Goal: Transaction & Acquisition: Purchase product/service

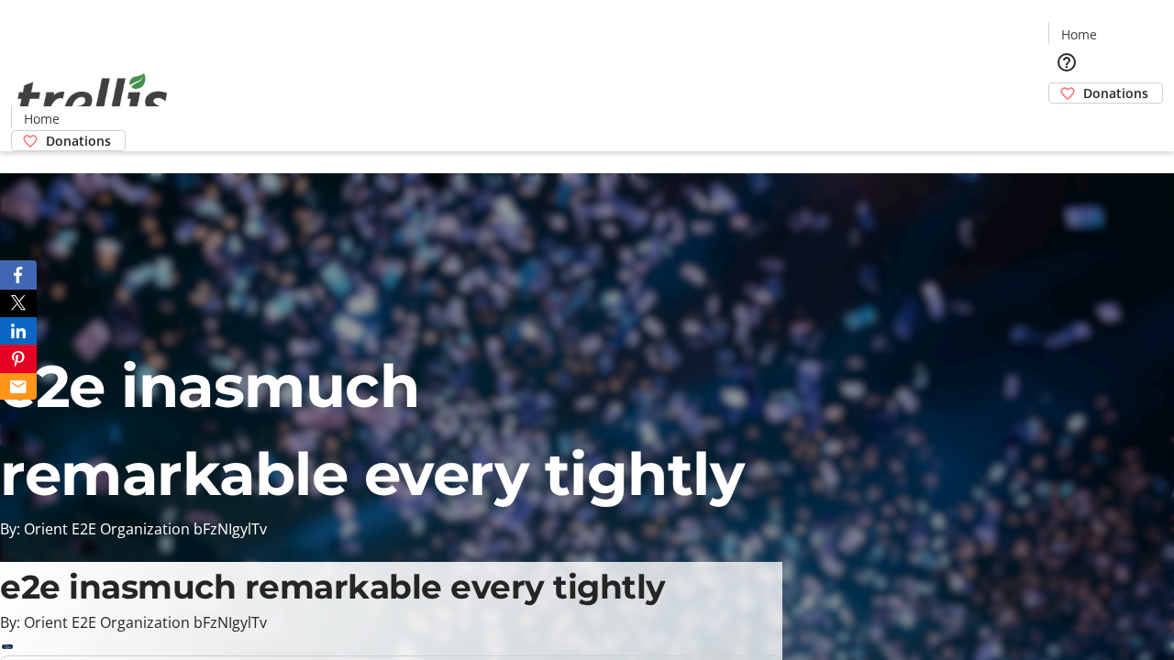
click at [1083, 83] on span "Donations" at bounding box center [1115, 92] width 65 height 19
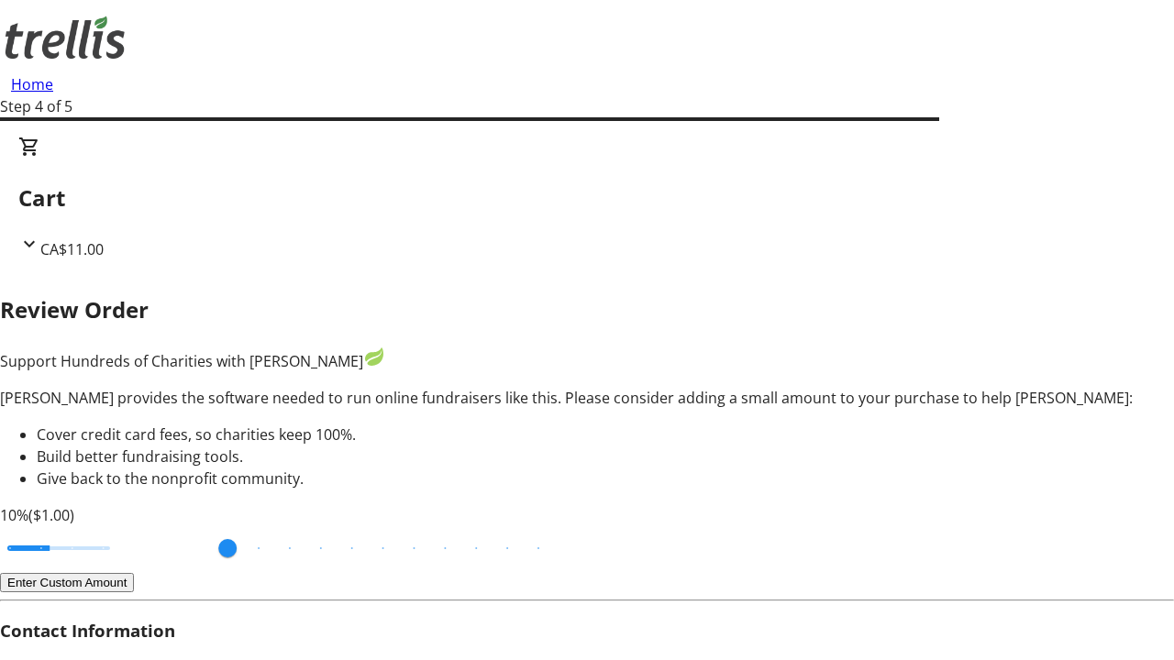
click at [134, 573] on button "Enter Custom Amount" at bounding box center [67, 582] width 134 height 19
